Goal: Task Accomplishment & Management: Manage account settings

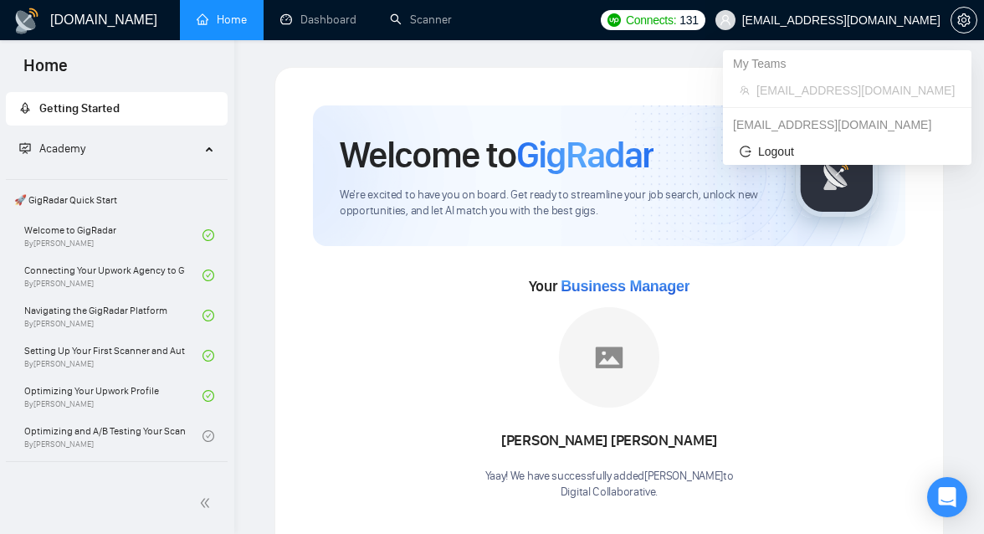
click at [918, 20] on span "[EMAIL_ADDRESS][DOMAIN_NAME]" at bounding box center [841, 20] width 198 height 0
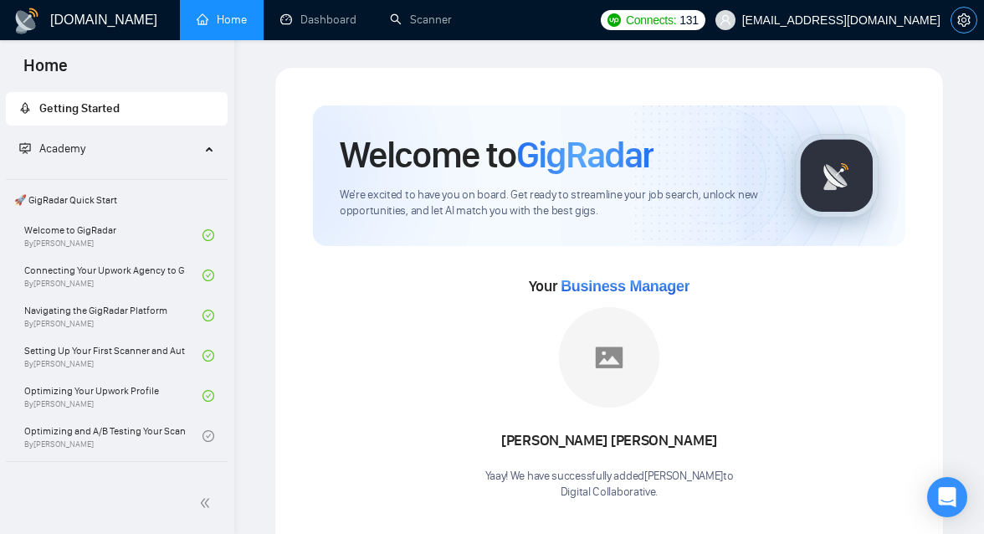
click at [971, 24] on span "setting" at bounding box center [963, 19] width 25 height 13
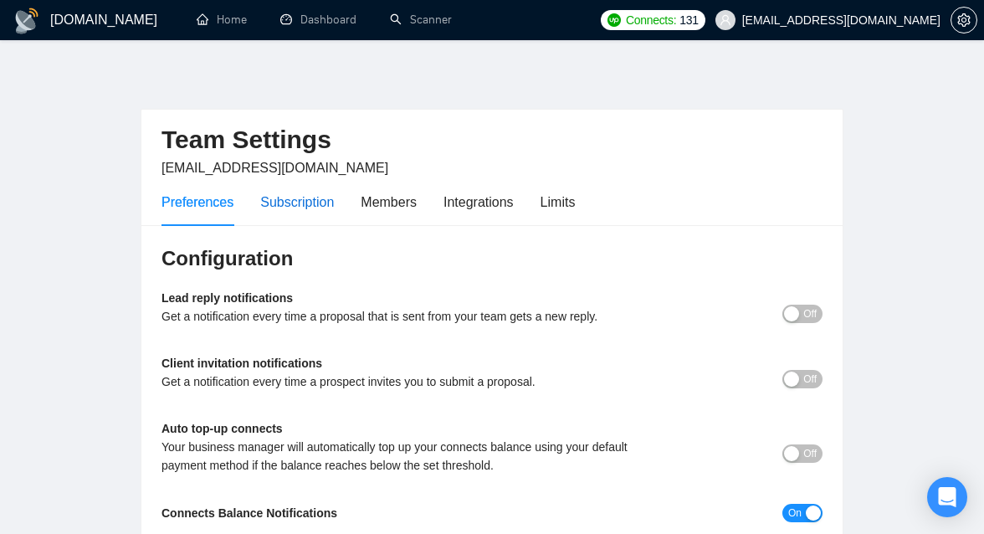
click at [305, 202] on div "Subscription" at bounding box center [297, 202] width 74 height 21
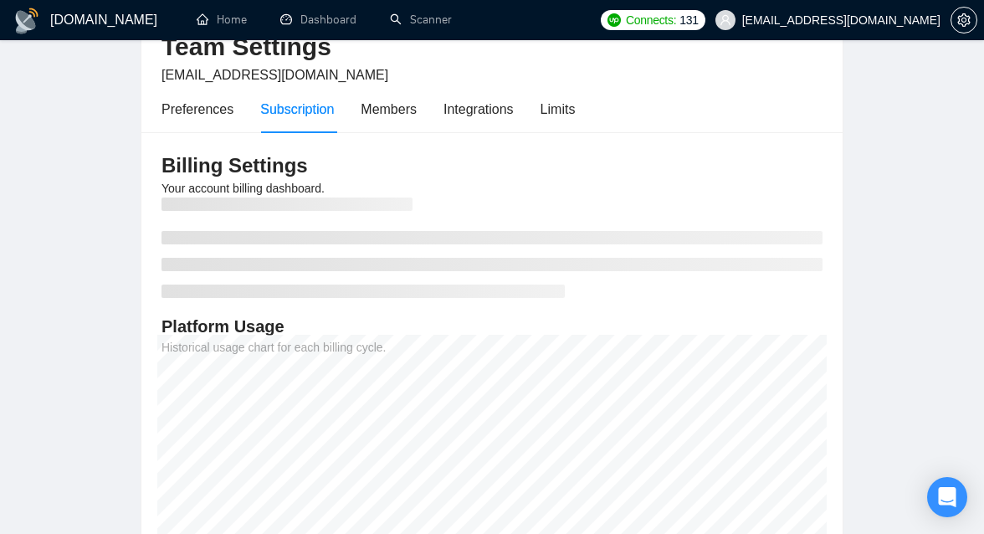
scroll to position [97, 0]
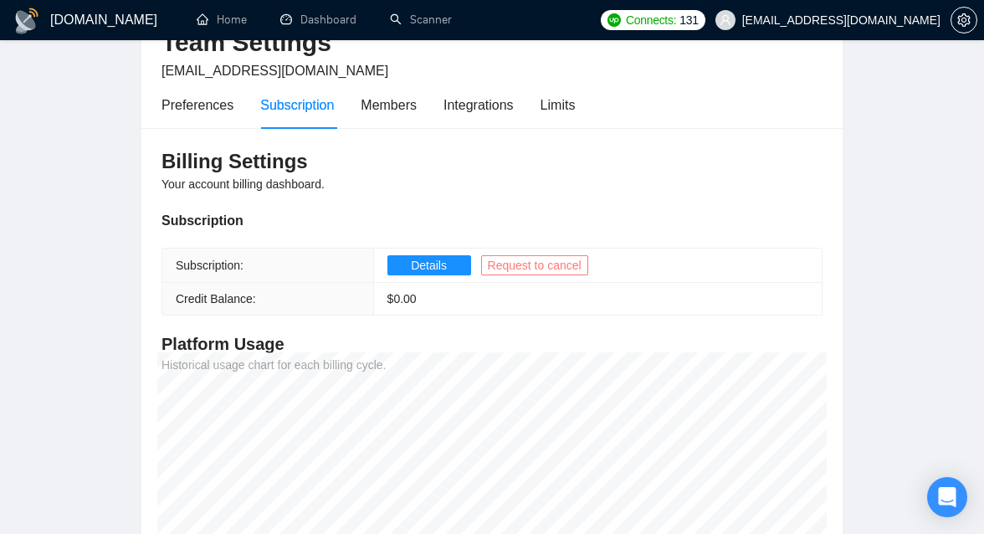
click at [530, 256] on span "Request to cancel" at bounding box center [535, 265] width 94 height 18
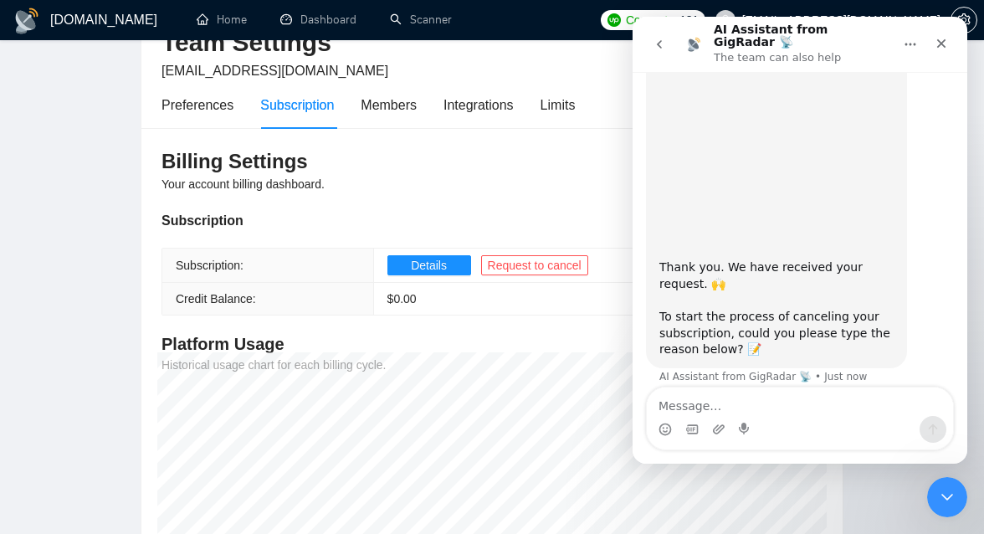
scroll to position [141, 0]
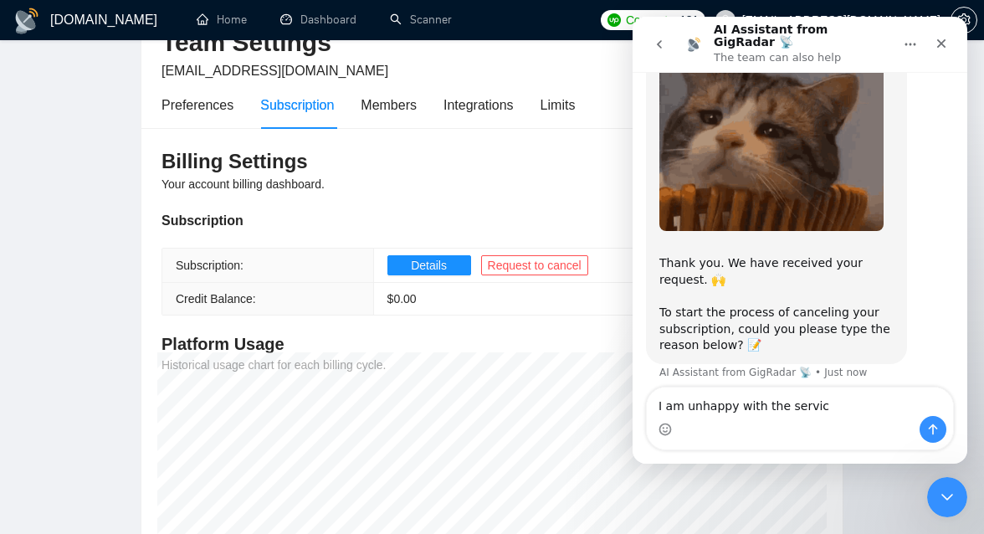
type textarea "I am unhappy with the service"
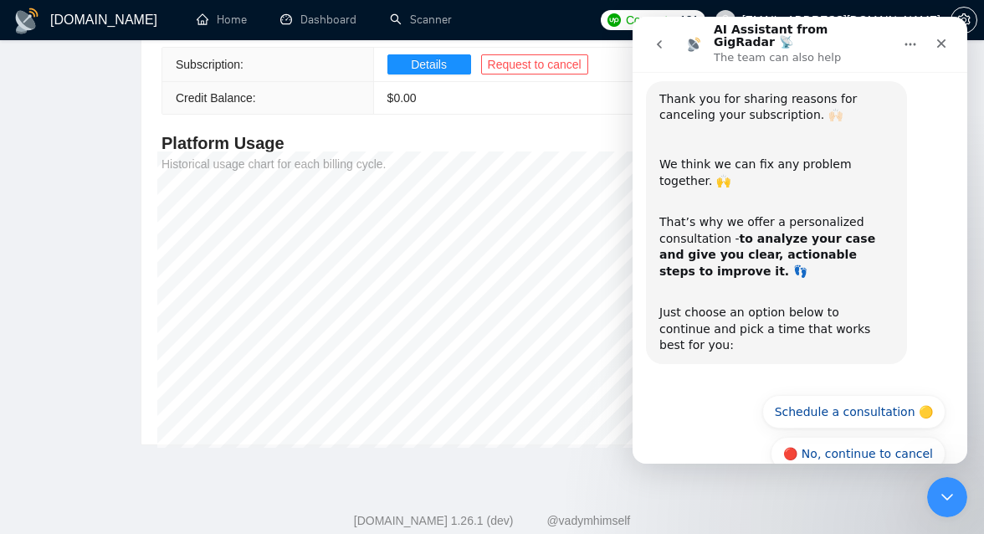
scroll to position [494, 0]
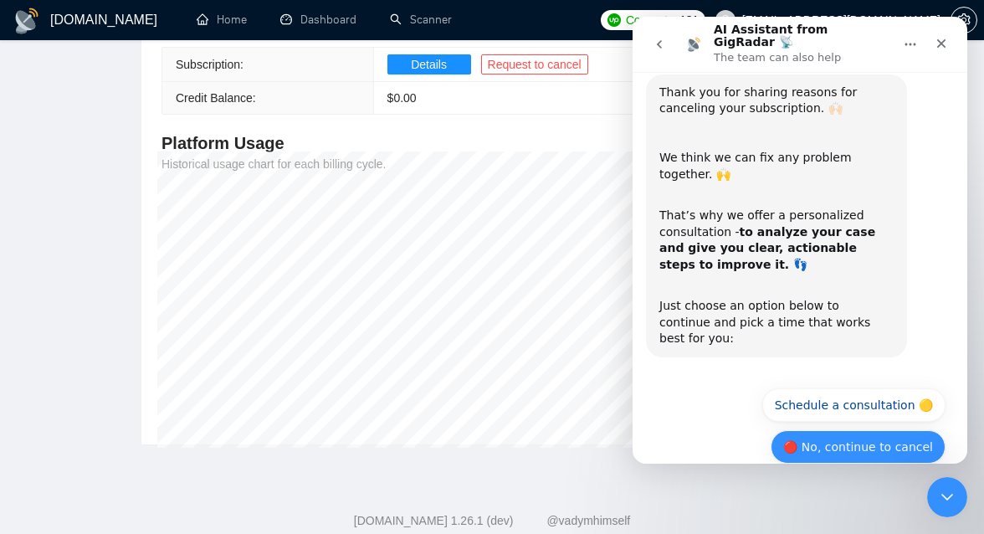
click at [869, 430] on button "🔴 No, continue to cancel" at bounding box center [858, 446] width 175 height 33
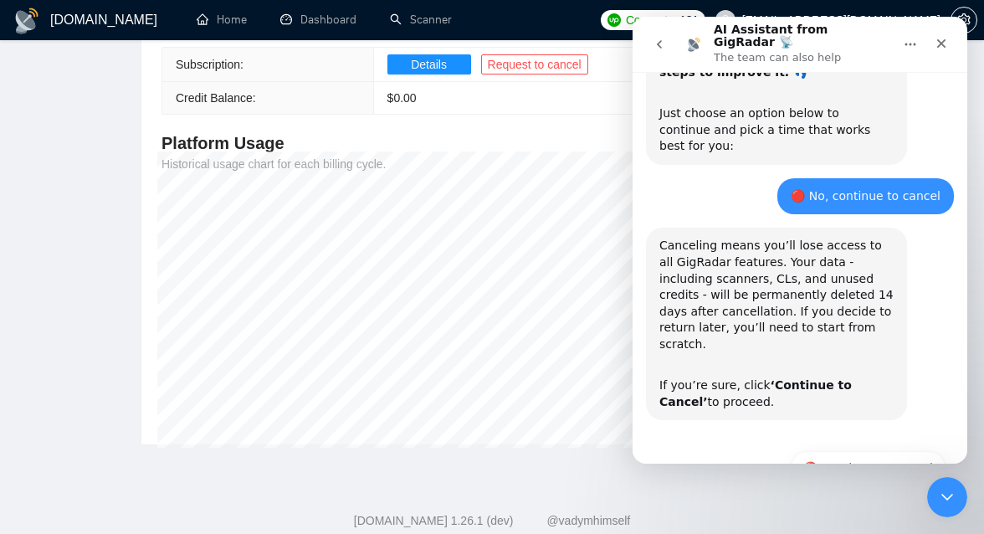
scroll to position [693, 0]
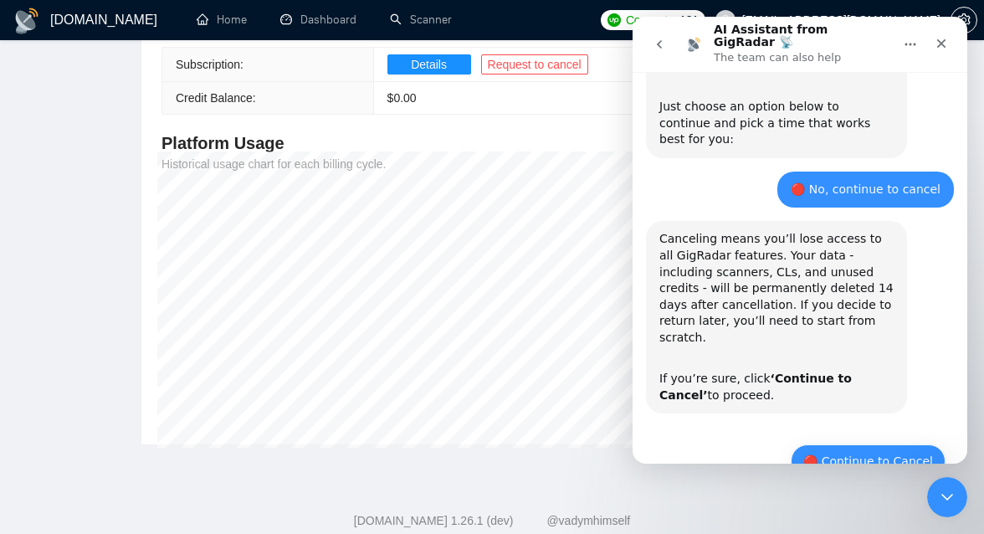
click at [858, 444] on button "🔴 Continue to Cancel" at bounding box center [868, 460] width 155 height 33
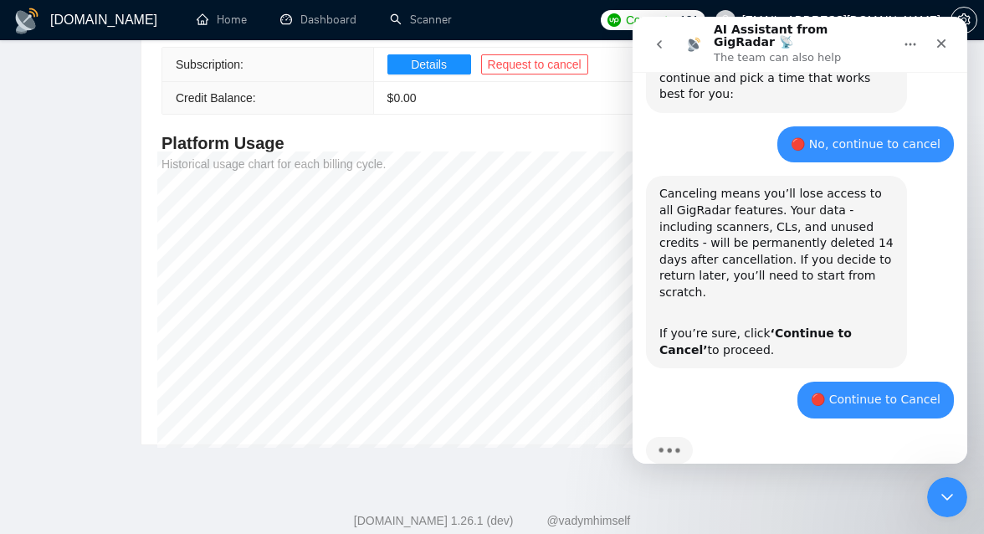
scroll to position [816, 0]
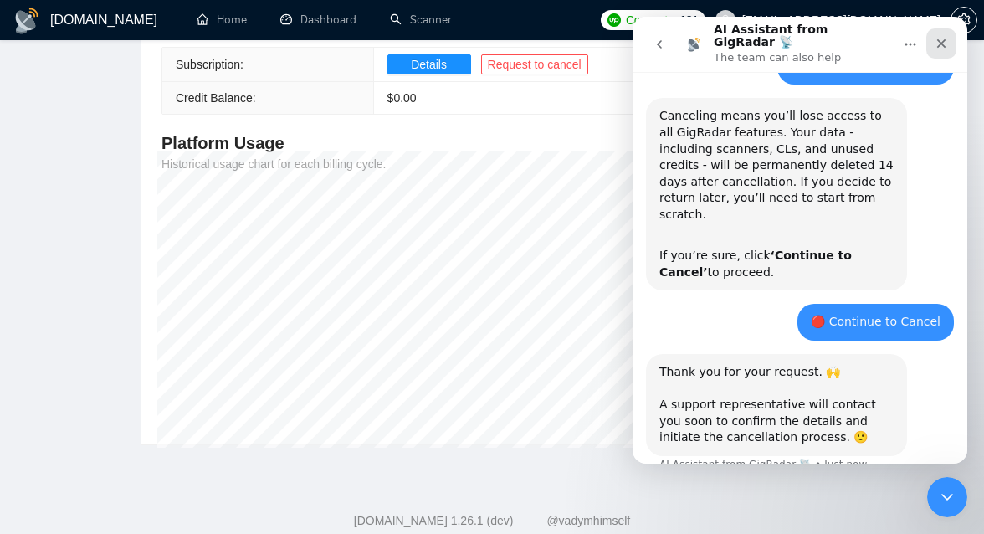
click at [943, 38] on icon "Close" at bounding box center [941, 43] width 13 height 13
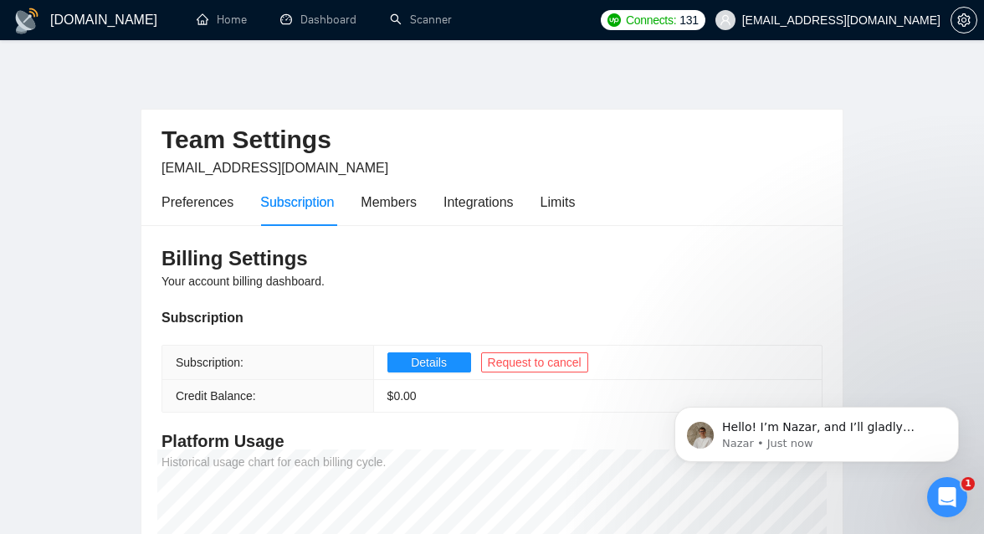
scroll to position [0, 0]
click at [301, 279] on span "Your account billing dashboard." at bounding box center [242, 280] width 163 height 13
click at [551, 196] on div "Limits" at bounding box center [558, 202] width 35 height 21
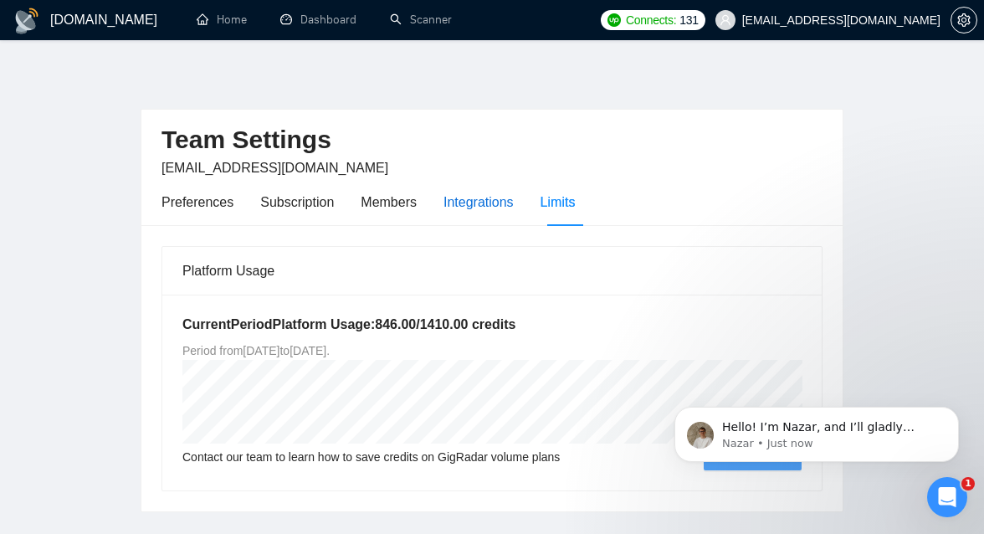
click at [477, 204] on div "Integrations" at bounding box center [478, 202] width 70 height 21
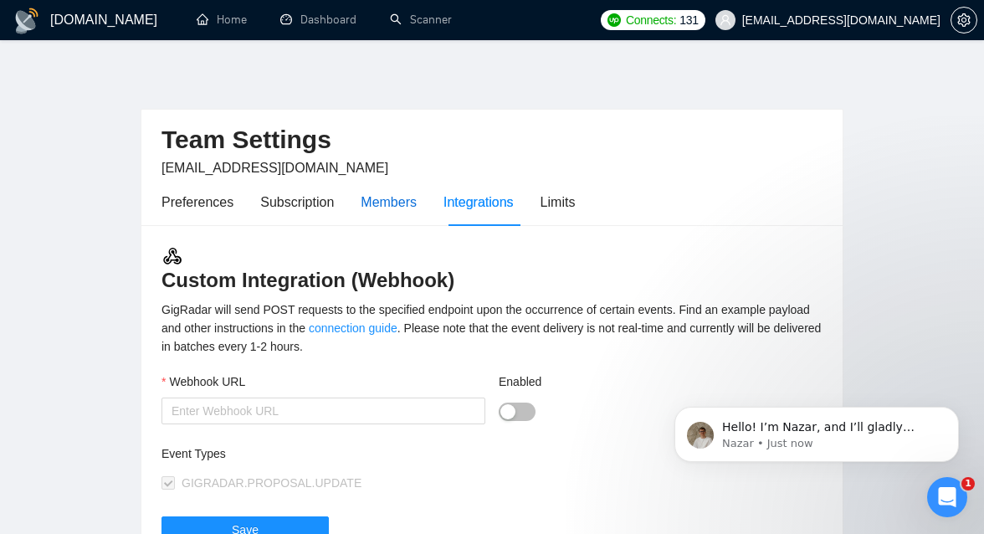
click at [389, 206] on div "Members" at bounding box center [389, 202] width 56 height 21
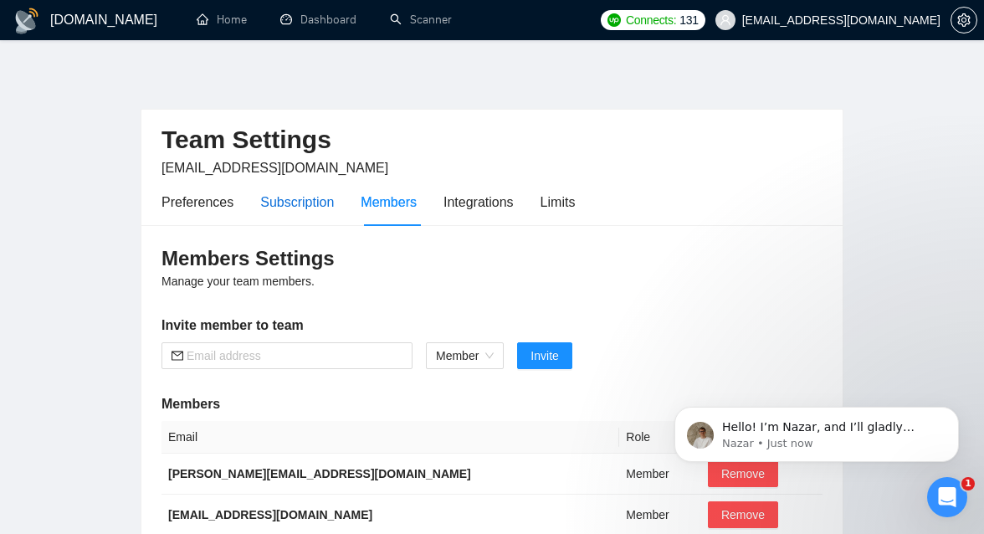
click at [313, 206] on div "Subscription" at bounding box center [297, 202] width 74 height 21
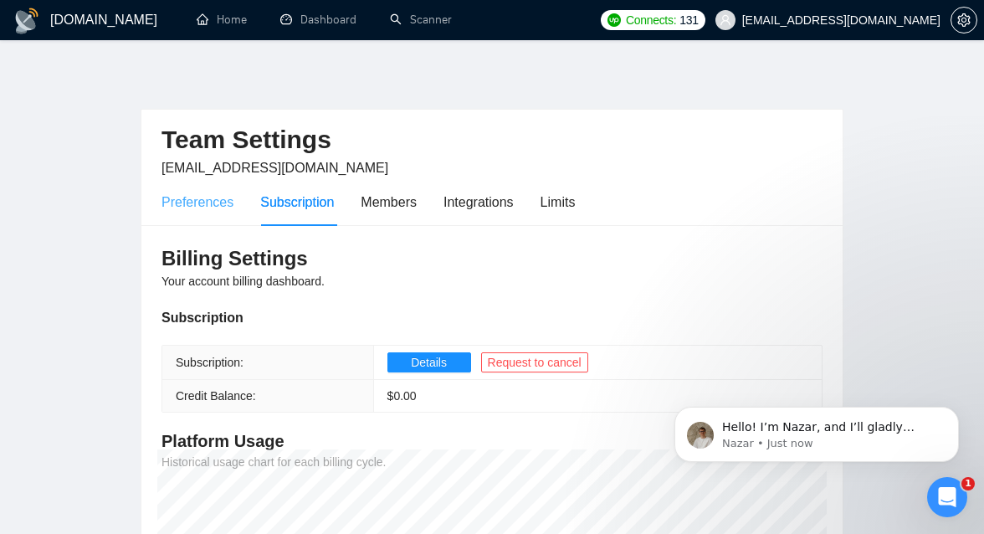
click at [210, 212] on div "Preferences" at bounding box center [197, 202] width 72 height 48
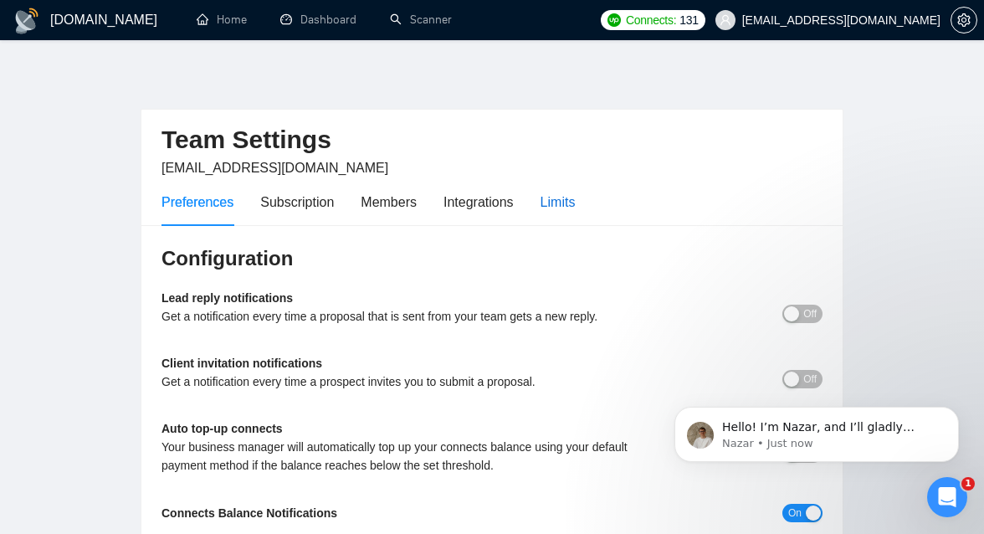
click at [576, 197] on div "Limits" at bounding box center [558, 202] width 35 height 21
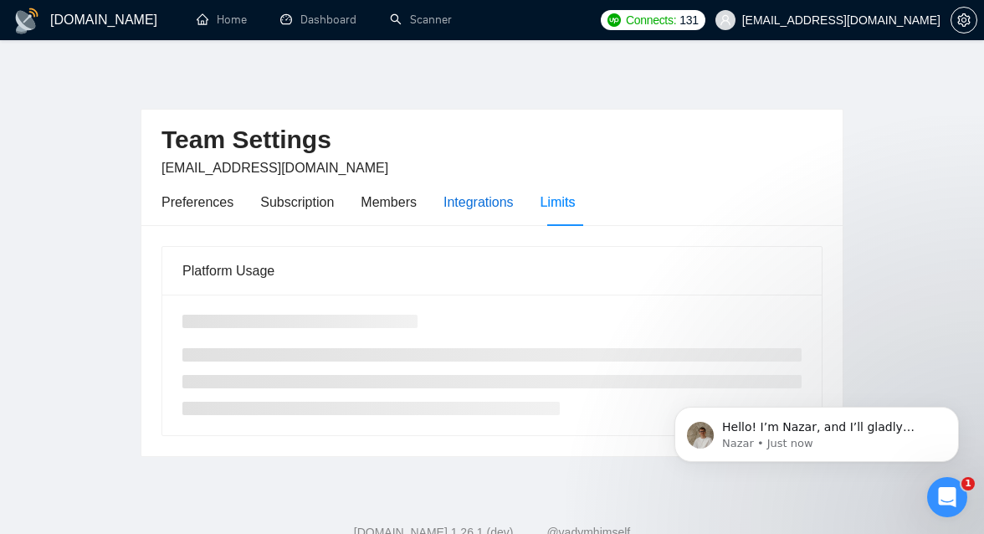
click at [464, 205] on div "Integrations" at bounding box center [478, 202] width 70 height 21
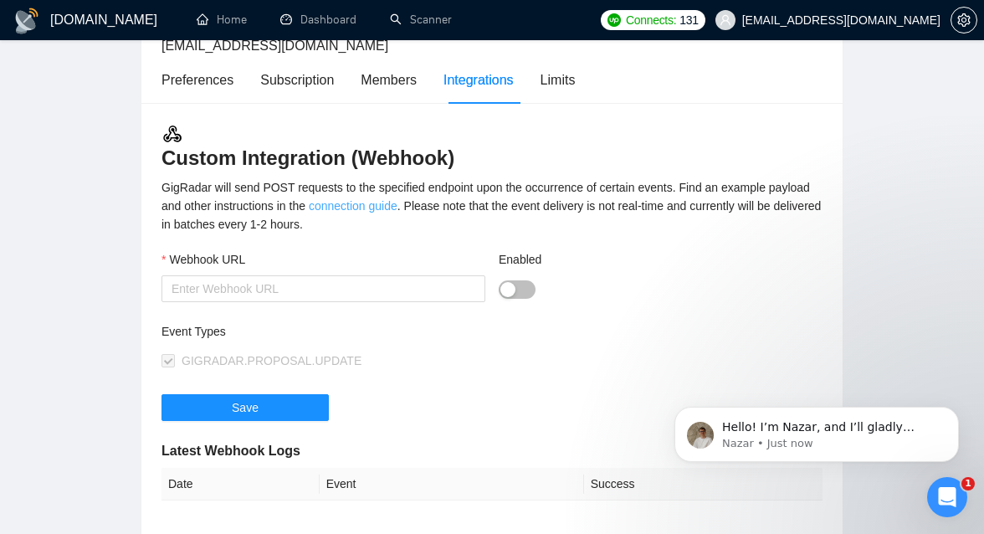
scroll to position [79, 0]
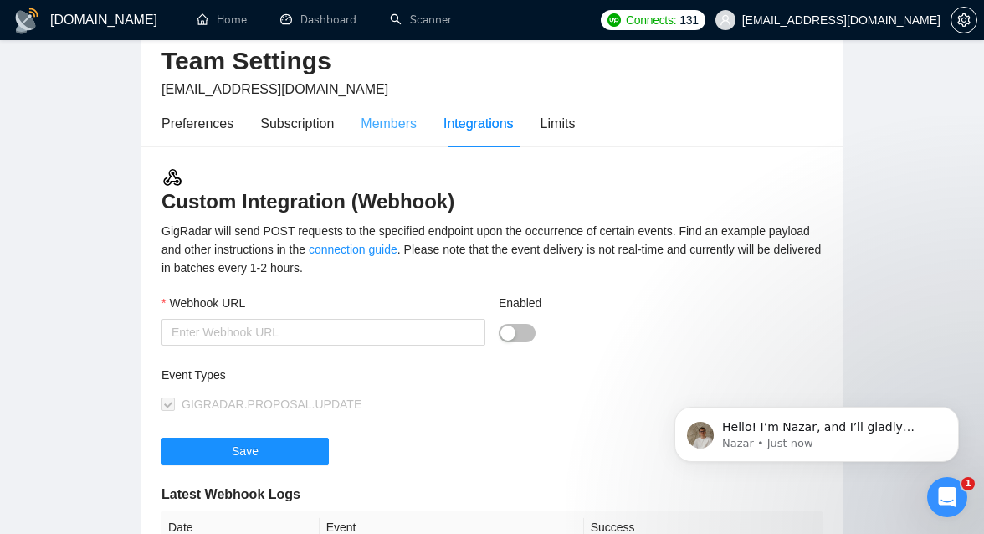
click at [398, 136] on div "Members" at bounding box center [389, 124] width 56 height 48
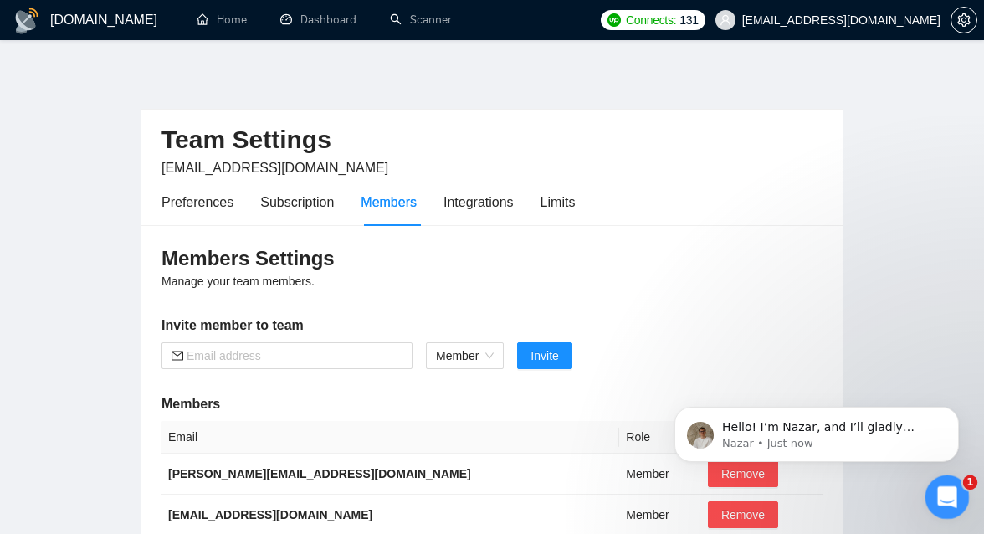
click at [940, 499] on icon "Open Intercom Messenger" at bounding box center [945, 495] width 28 height 28
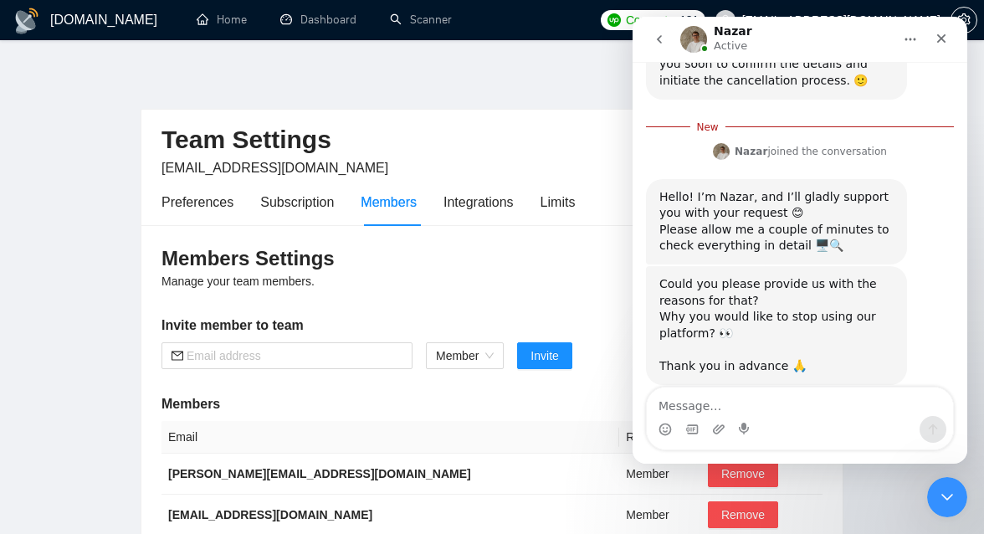
scroll to position [1161, 0]
click at [773, 394] on textarea "Message…" at bounding box center [800, 401] width 306 height 28
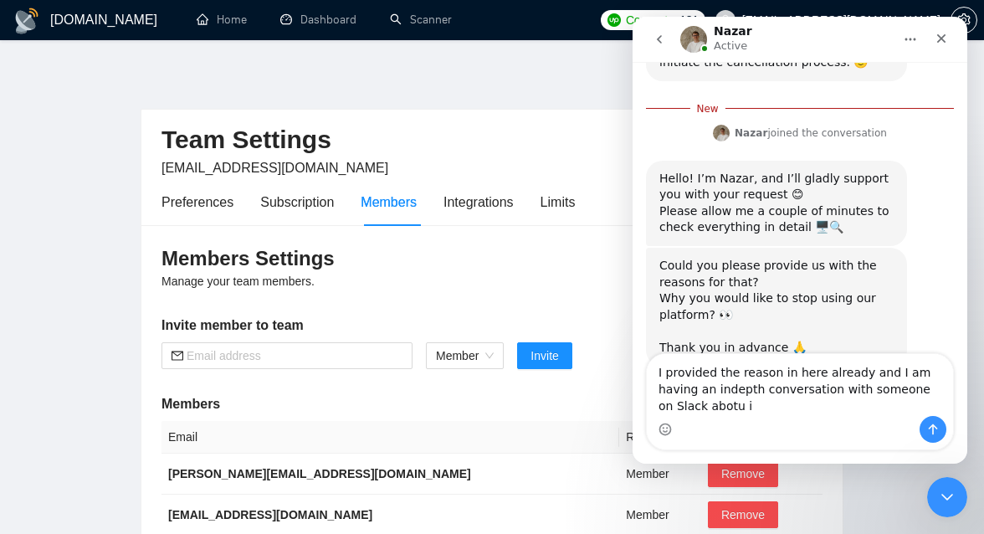
scroll to position [1182, 0]
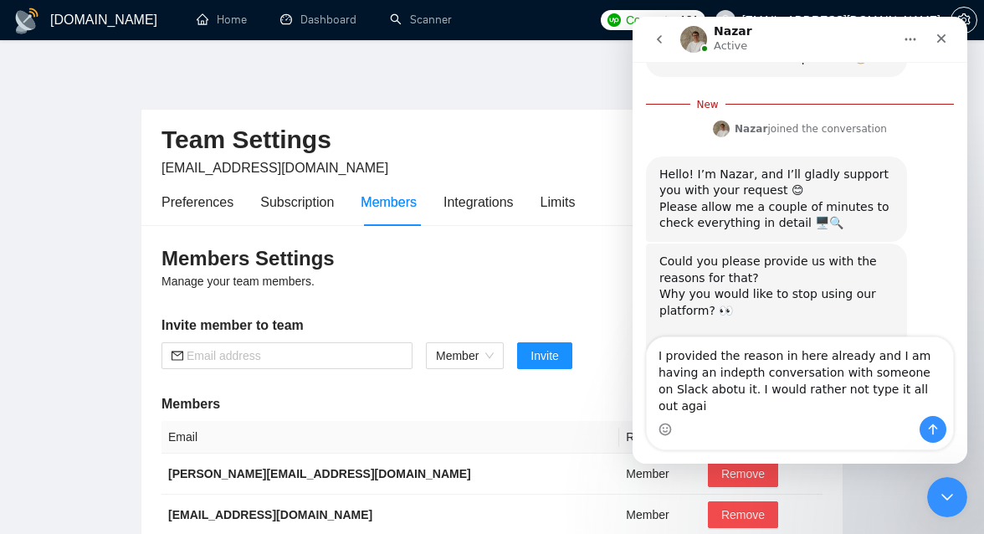
type textarea "I provided the reason in here already and I am having an indepth conversation w…"
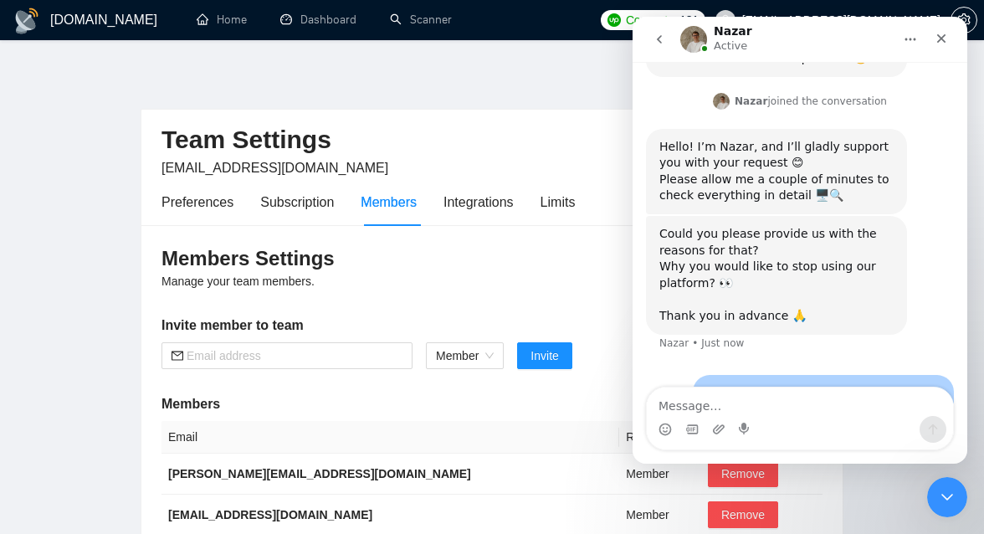
scroll to position [1232, 0]
